Goal: Task Accomplishment & Management: Manage account settings

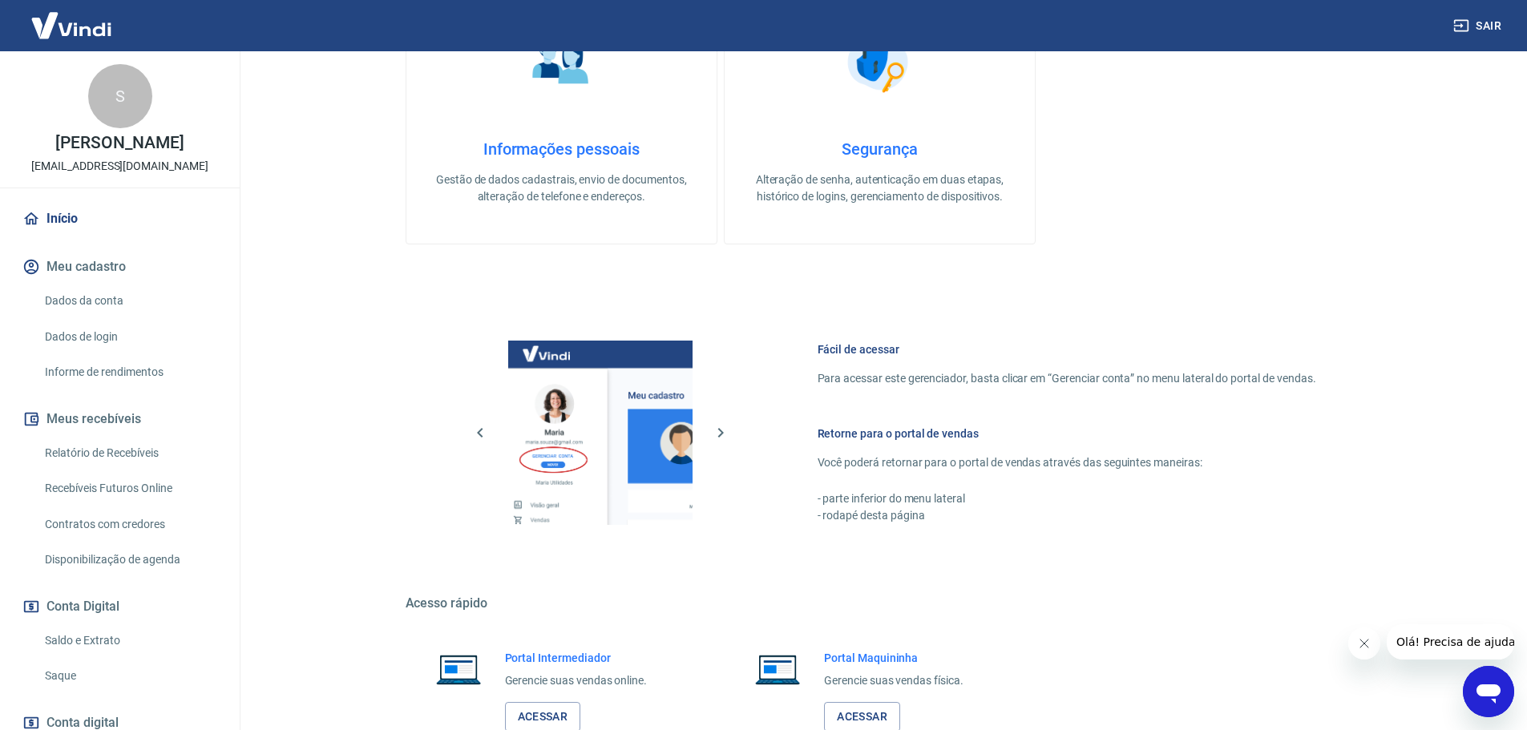
scroll to position [519, 0]
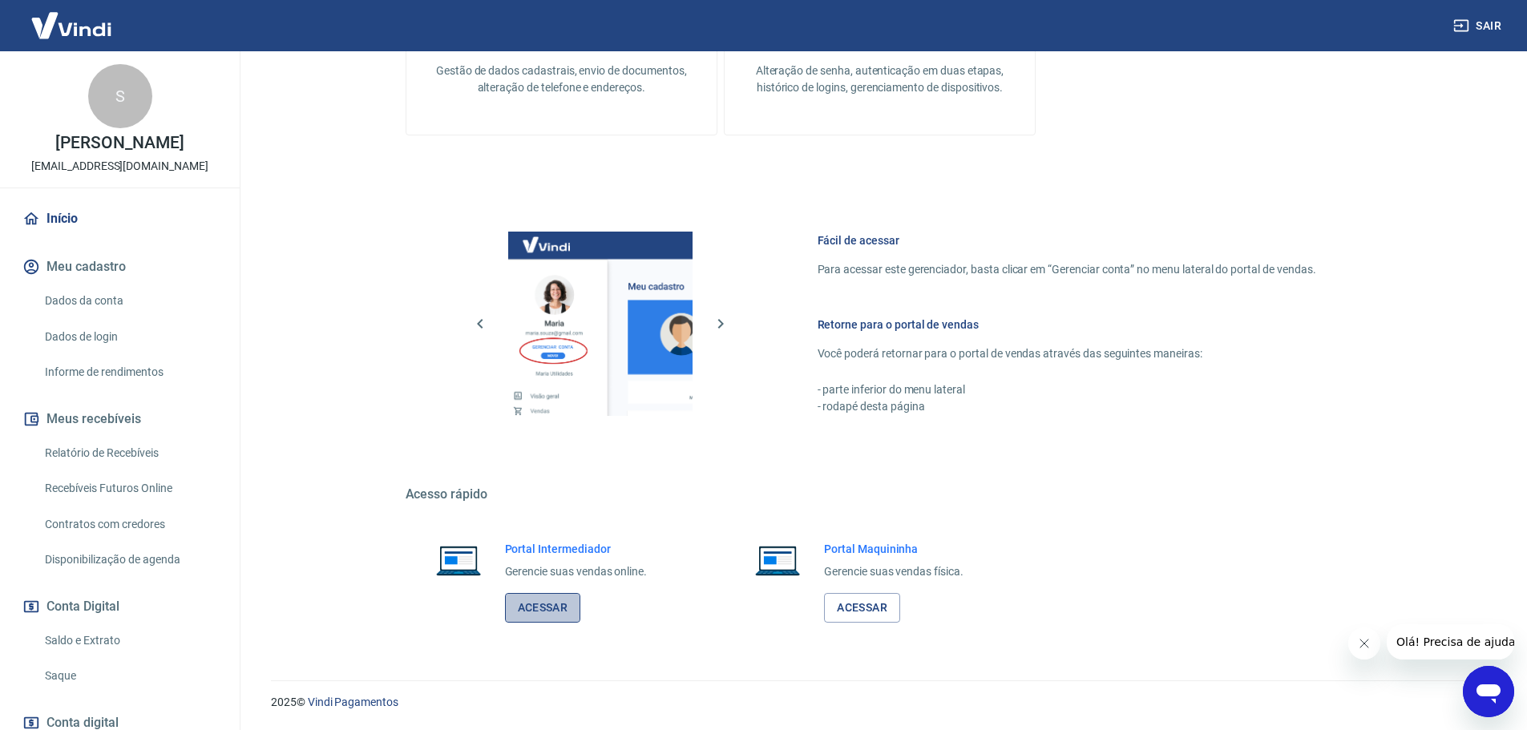
click at [547, 611] on link "Acessar" at bounding box center [543, 608] width 76 height 30
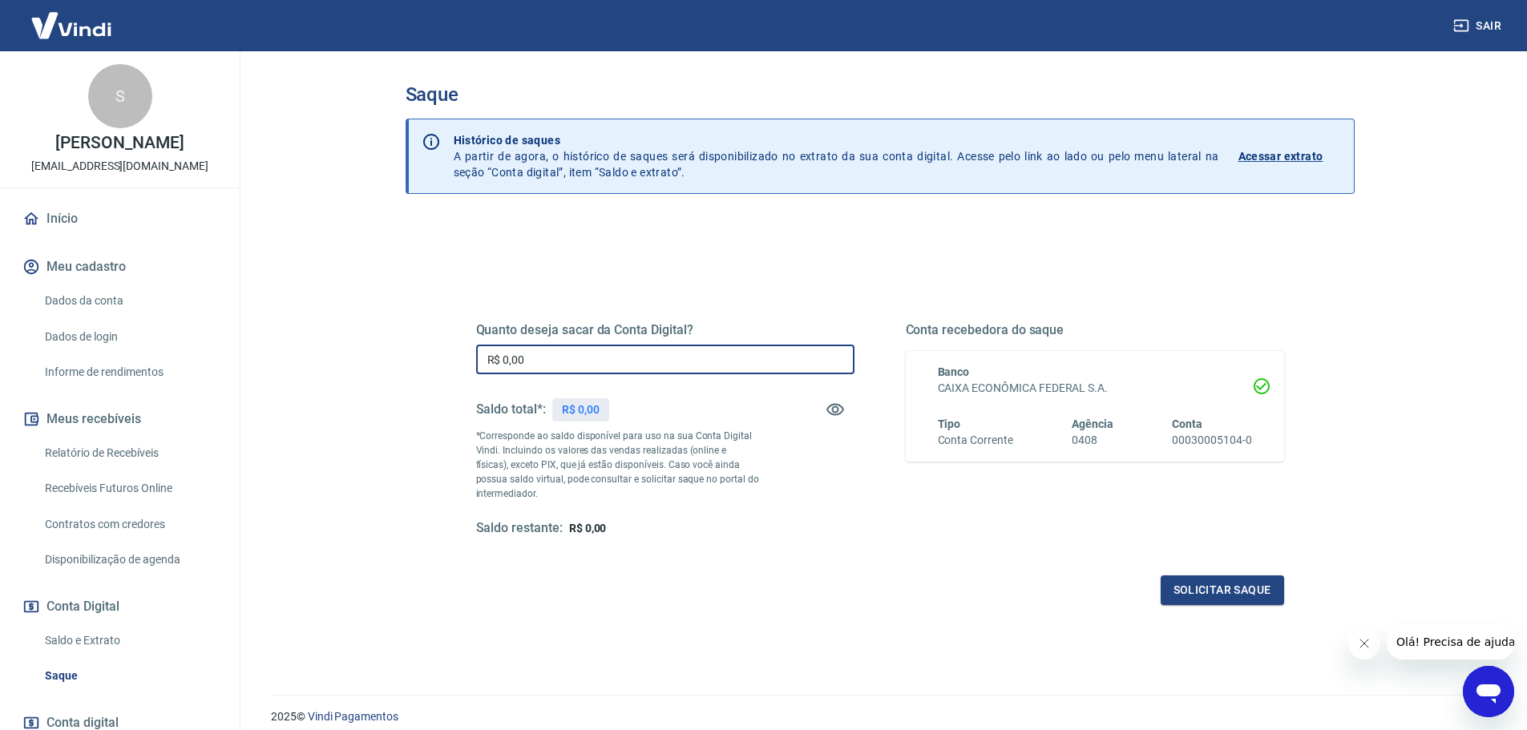
click at [564, 360] on input "R$ 0,00" at bounding box center [665, 360] width 378 height 30
type input "R$ 3.581,20"
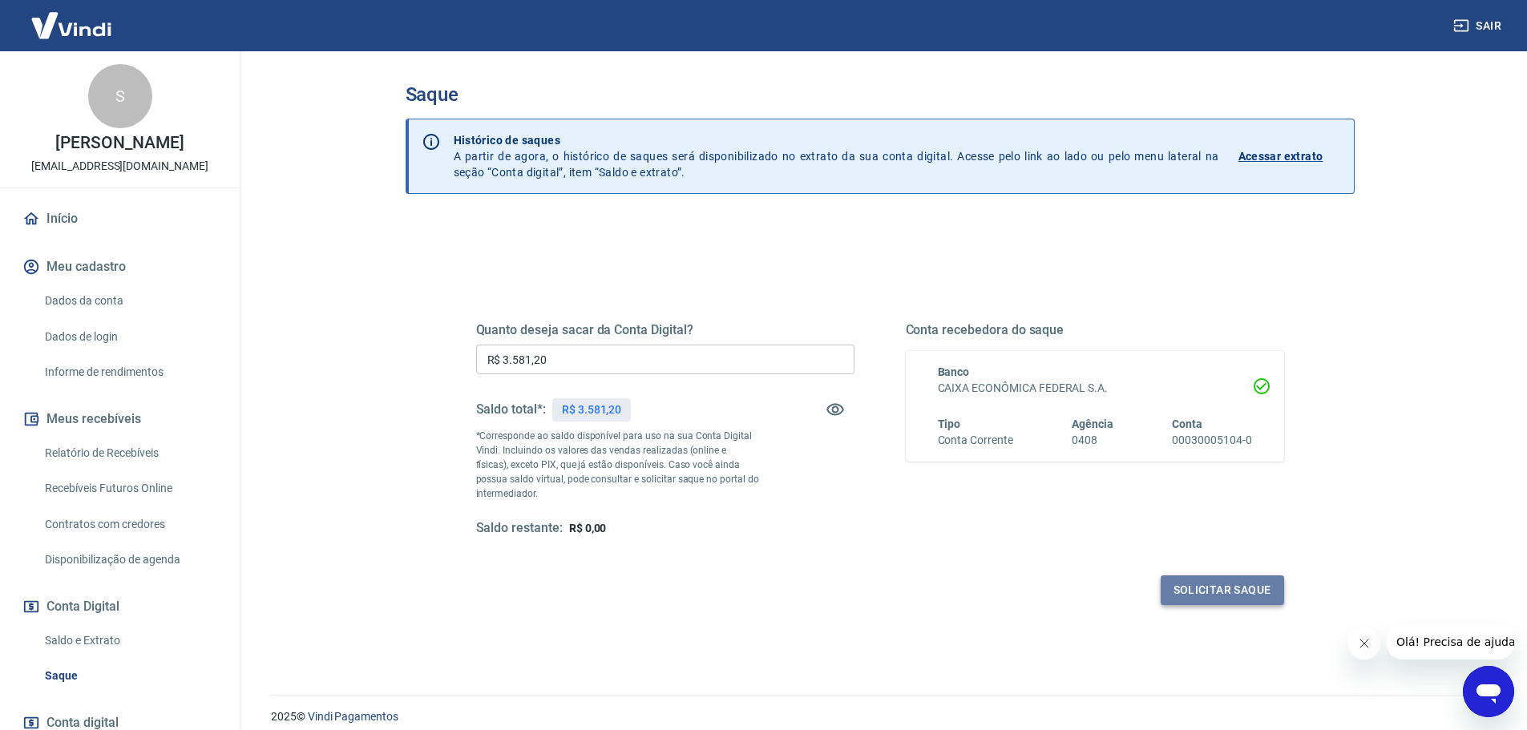
click at [1207, 587] on button "Solicitar saque" at bounding box center [1221, 590] width 123 height 30
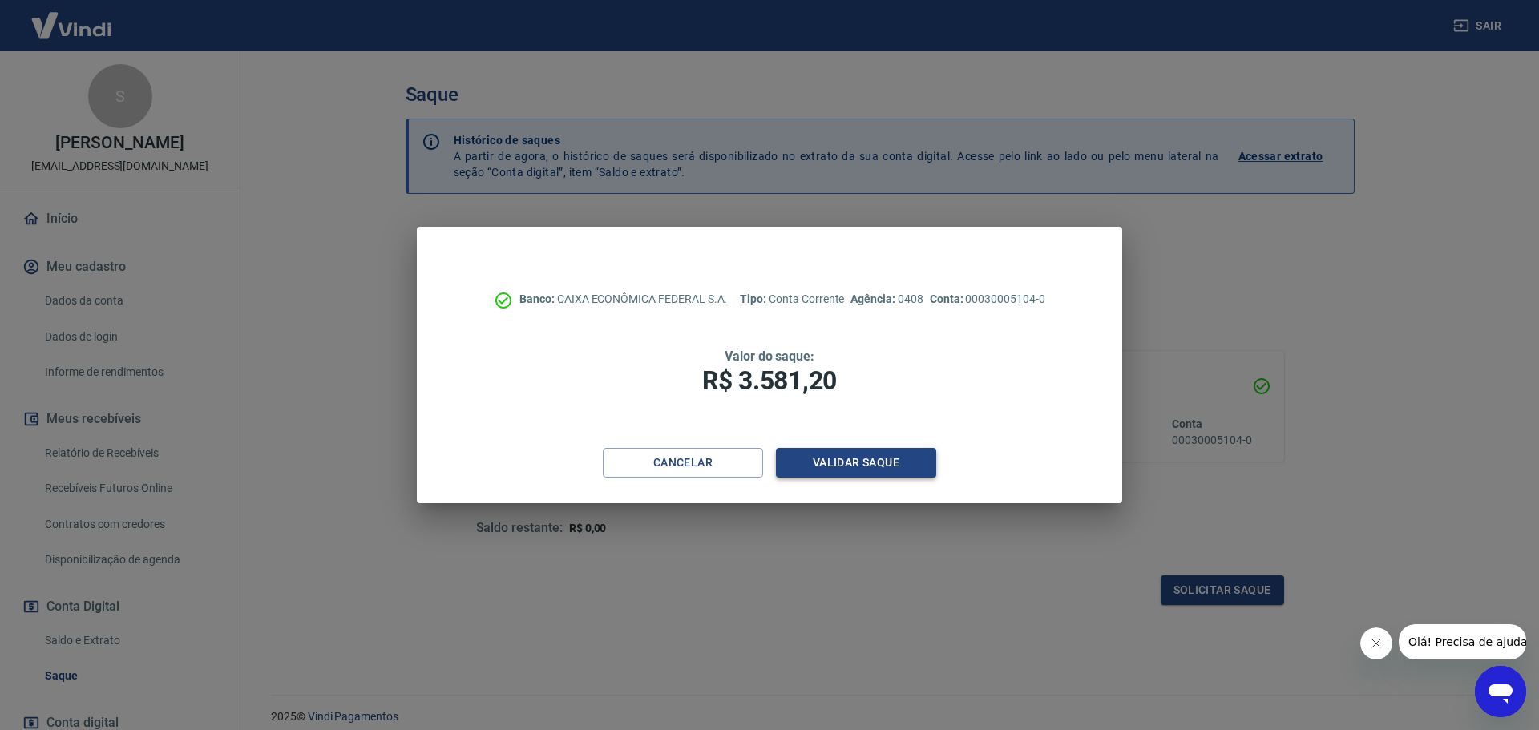
click at [833, 459] on button "Validar saque" at bounding box center [856, 463] width 160 height 30
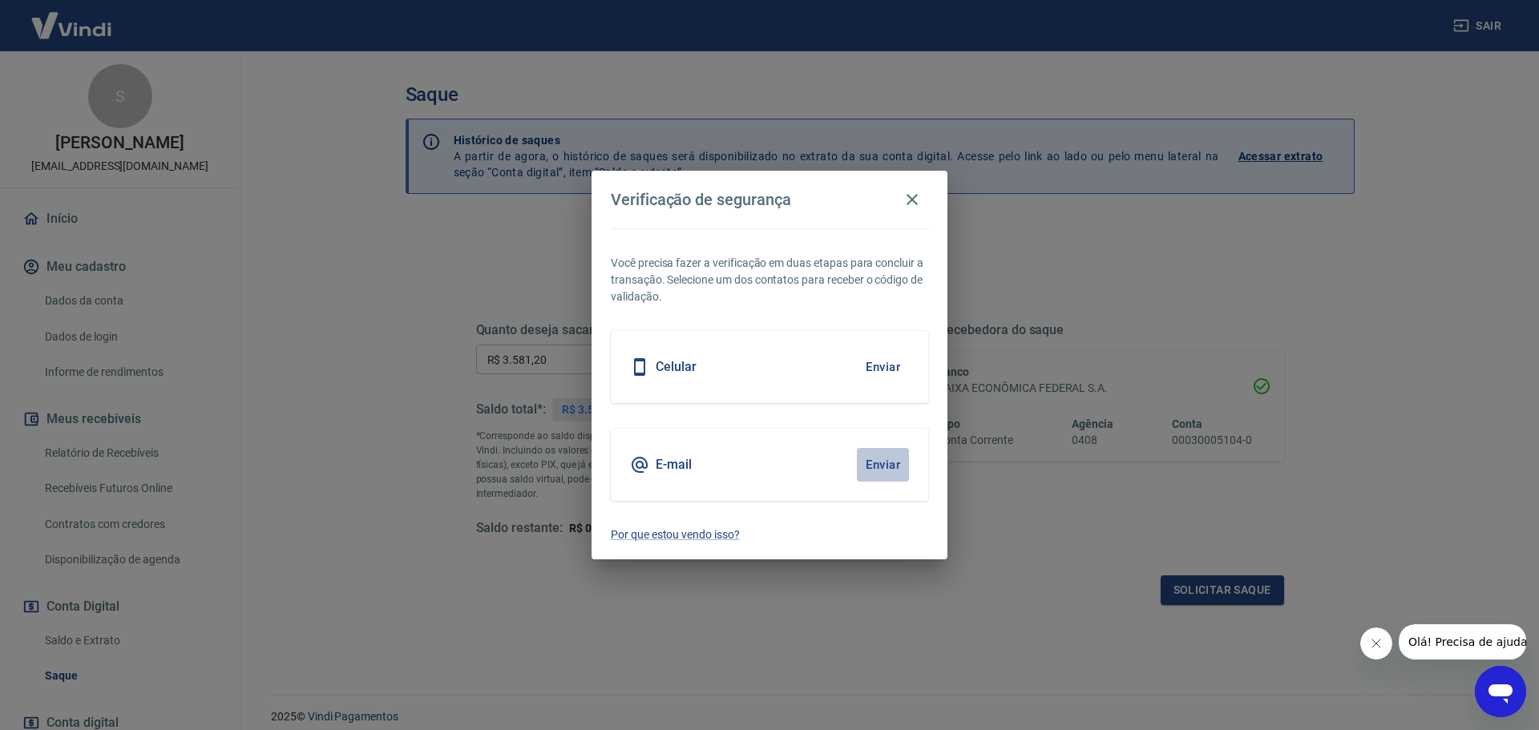
click at [871, 460] on button "Enviar" at bounding box center [883, 465] width 52 height 34
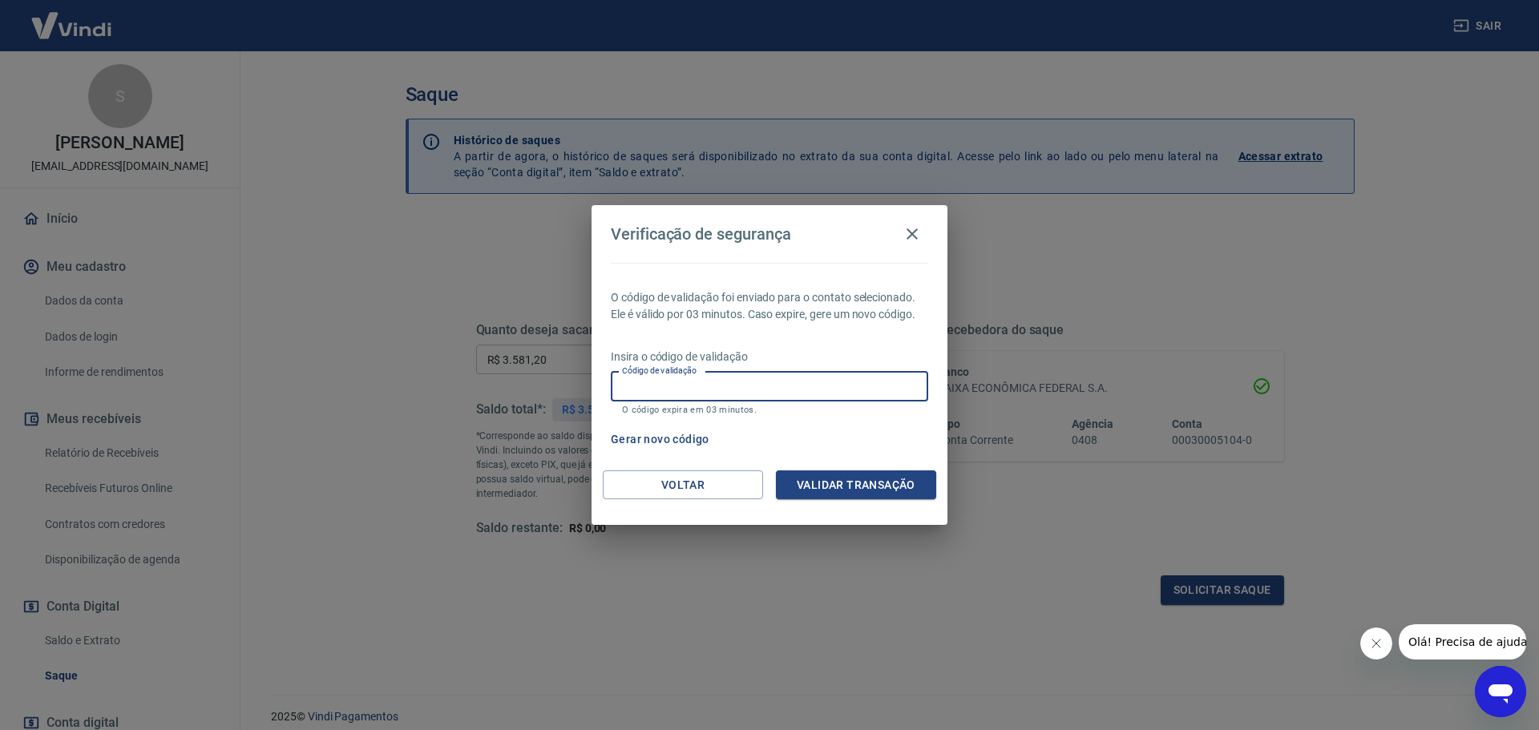
click at [680, 378] on div "Código de validação Código de validação O código expira em 03 minutos." at bounding box center [769, 393] width 317 height 43
type input "942981"
click at [878, 492] on button "Validar transação" at bounding box center [856, 485] width 160 height 30
